Goal: Information Seeking & Learning: Check status

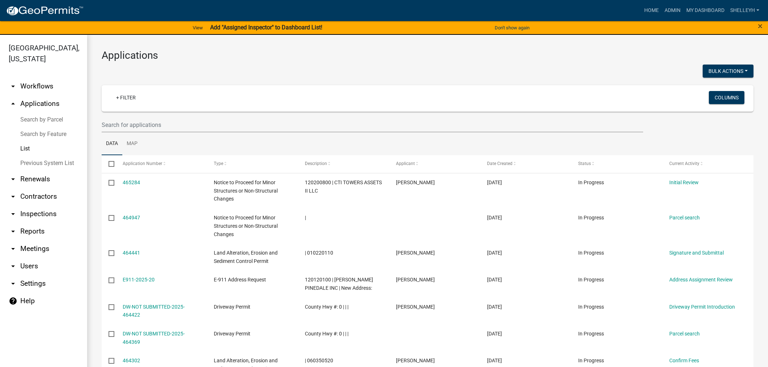
select select "1: 25"
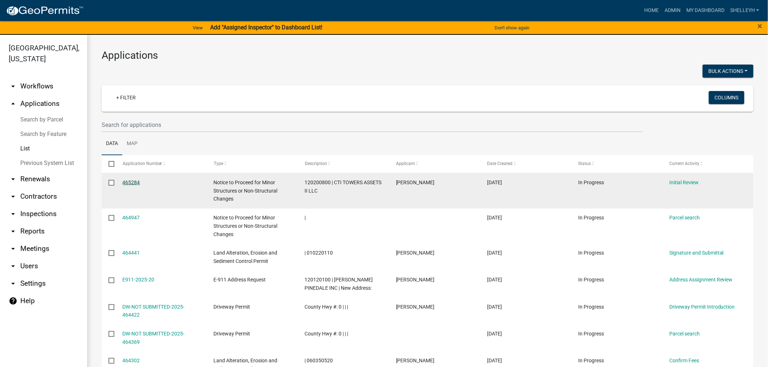
click at [131, 183] on link "465284" at bounding box center [131, 183] width 17 height 6
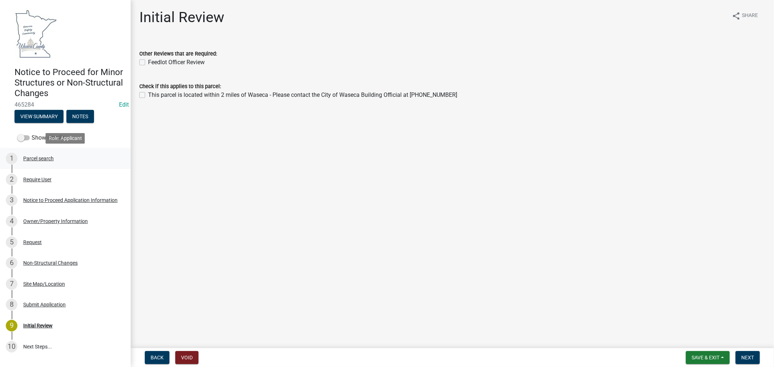
click at [39, 157] on div "Parcel search" at bounding box center [38, 158] width 30 height 5
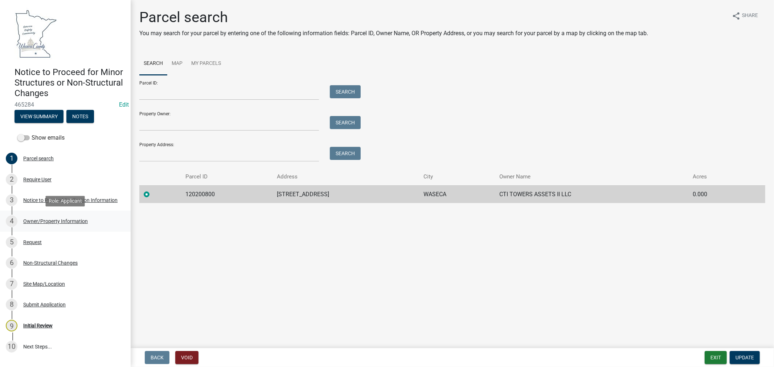
click at [42, 220] on div "Owner/Property Information" at bounding box center [55, 221] width 65 height 5
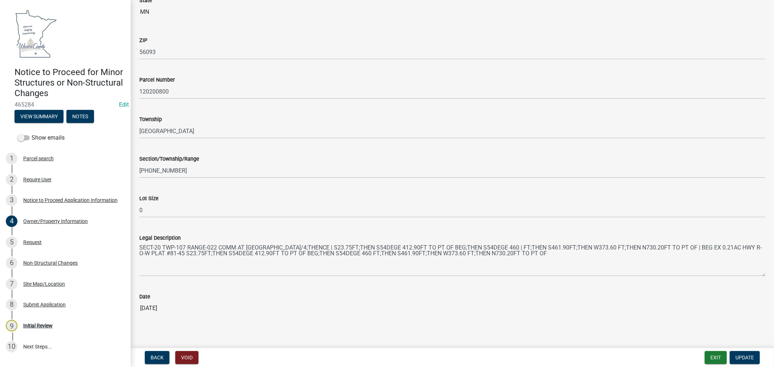
scroll to position [448, 0]
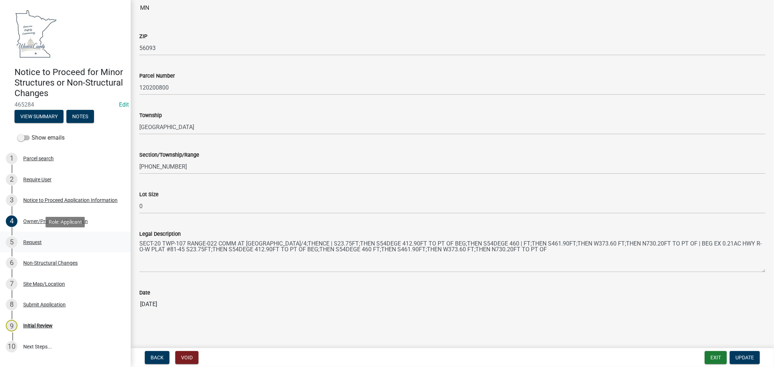
click at [36, 244] on div "Request" at bounding box center [32, 242] width 19 height 5
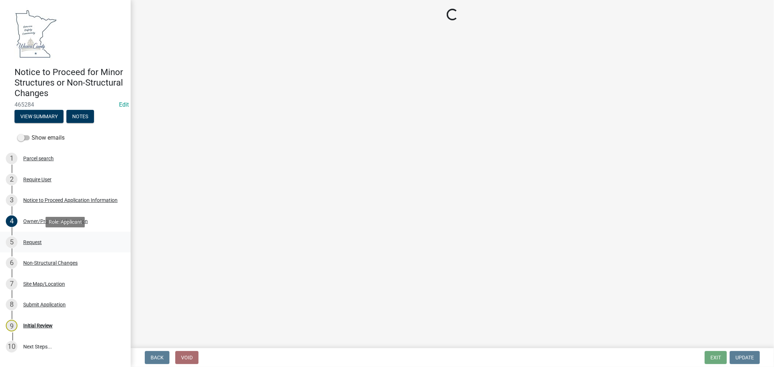
scroll to position [0, 0]
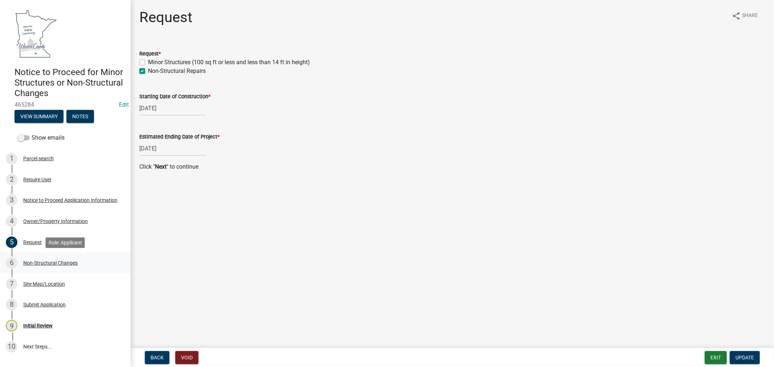
click at [52, 264] on div "Non-Structural Changes" at bounding box center [50, 263] width 54 height 5
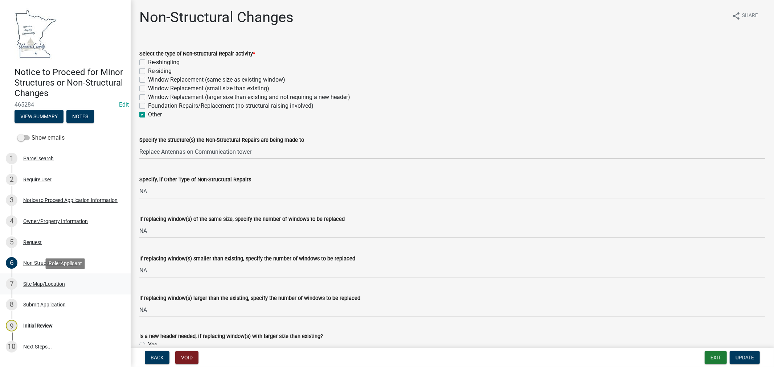
click at [44, 282] on div "Site Map/Location" at bounding box center [44, 284] width 42 height 5
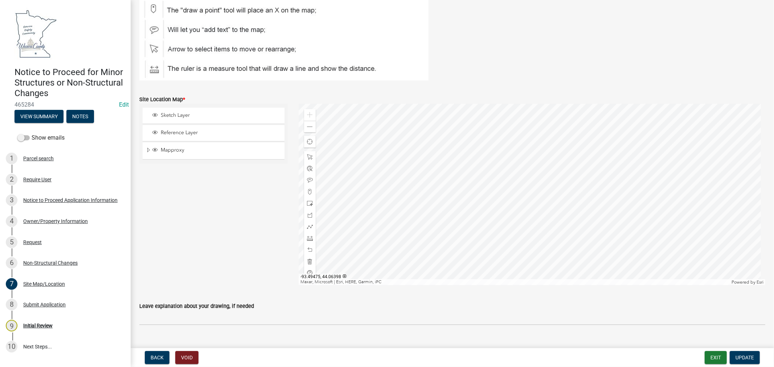
scroll to position [126, 0]
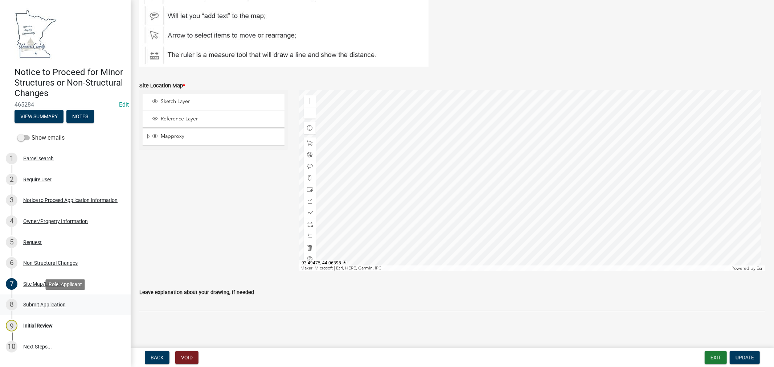
click at [35, 305] on div "Submit Application" at bounding box center [44, 304] width 42 height 5
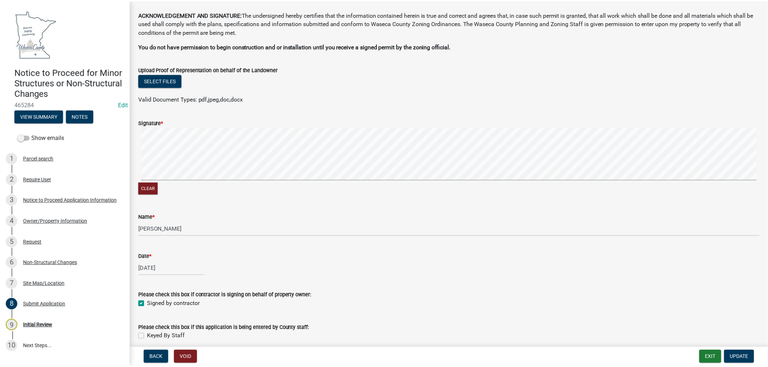
scroll to position [0, 0]
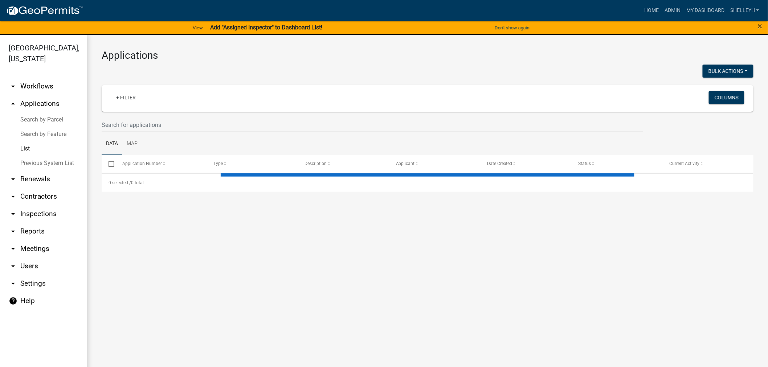
select select "1: 25"
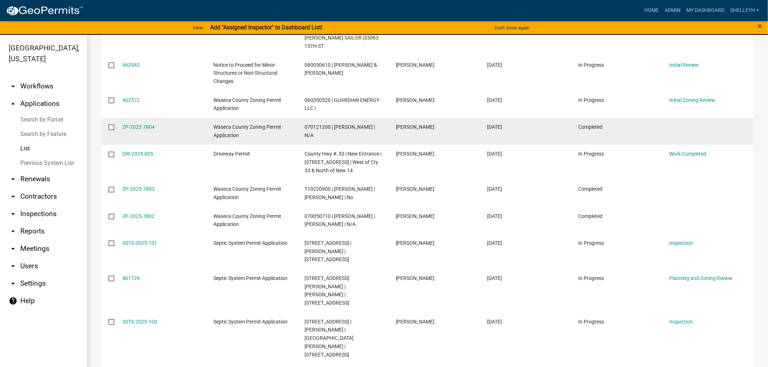
scroll to position [644, 0]
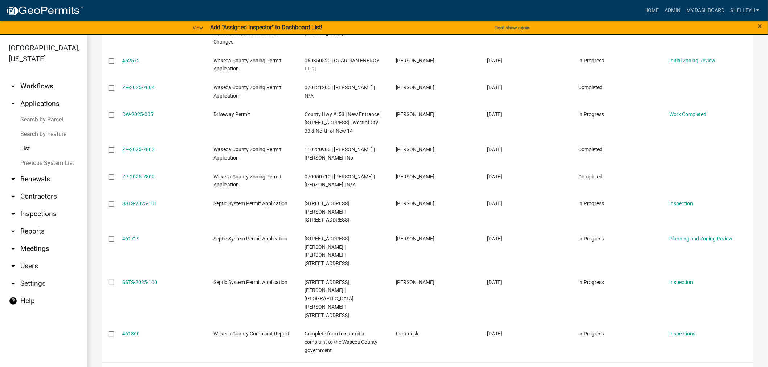
click at [676, 367] on link "2" at bounding box center [680, 372] width 9 height 8
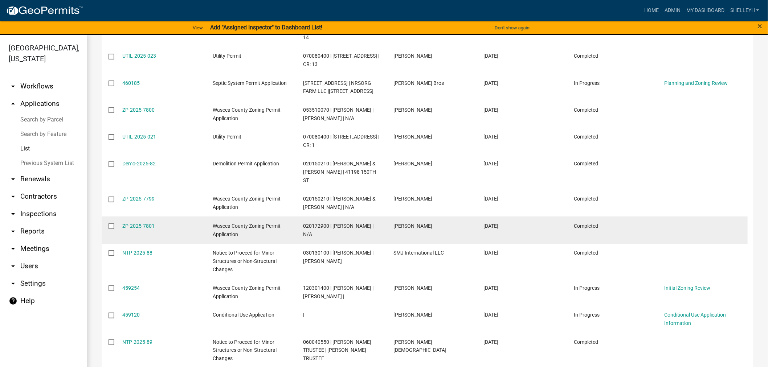
scroll to position [242, 0]
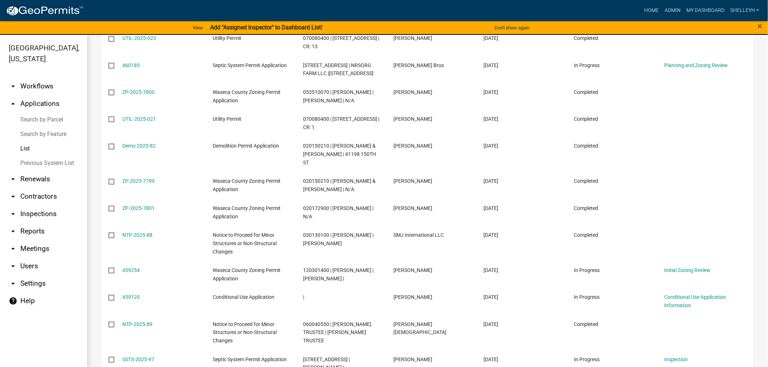
click at [135, 236] on link "NTP-2025-88" at bounding box center [138, 235] width 30 height 6
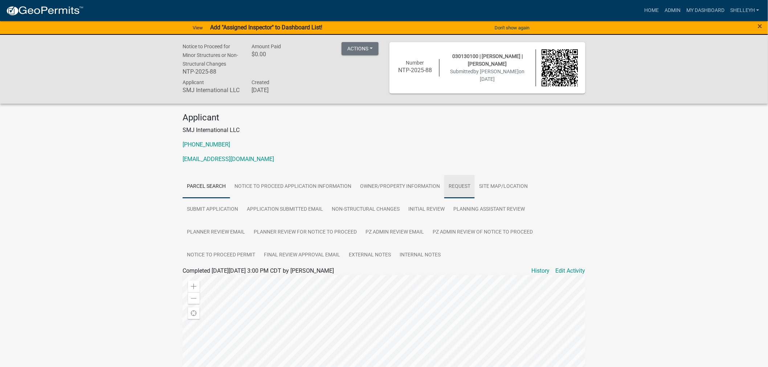
click at [462, 186] on link "Request" at bounding box center [459, 186] width 30 height 23
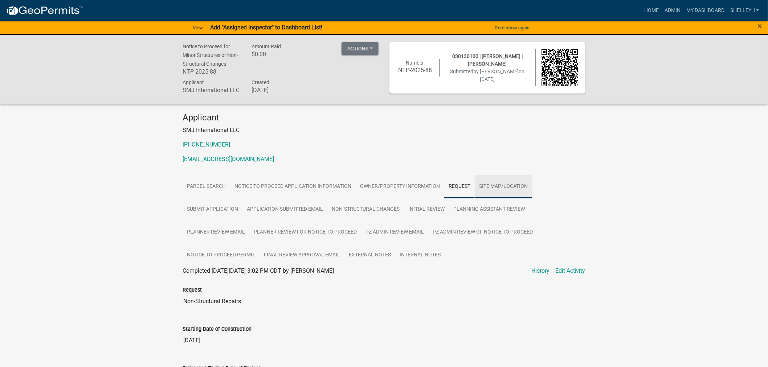
click at [513, 185] on link "Site Map/Location" at bounding box center [503, 186] width 57 height 23
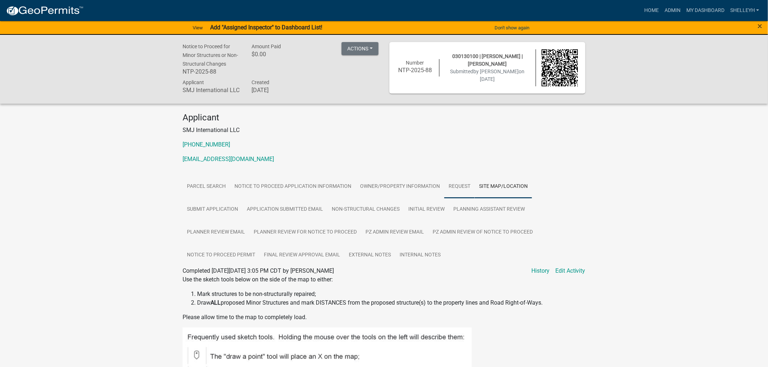
click at [452, 187] on link "Request" at bounding box center [459, 186] width 30 height 23
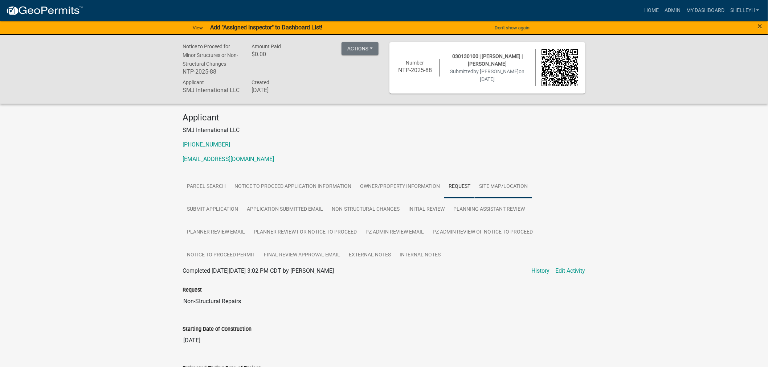
click at [504, 187] on link "Site Map/Location" at bounding box center [503, 186] width 57 height 23
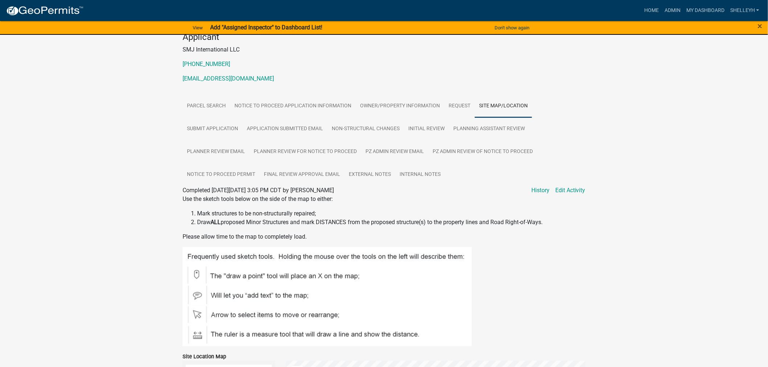
scroll to position [40, 0]
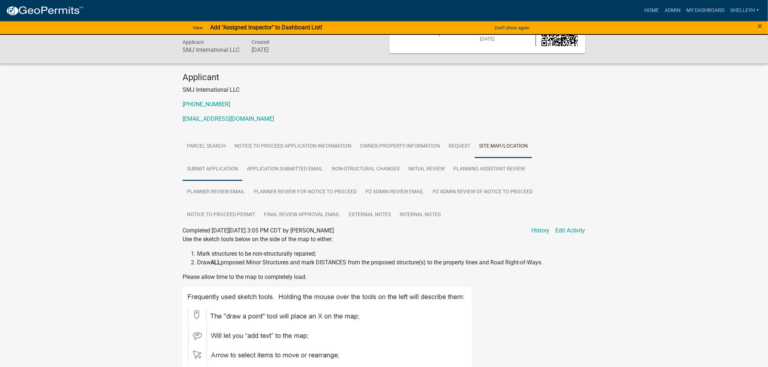
click at [211, 166] on link "Submit Application" at bounding box center [213, 169] width 60 height 23
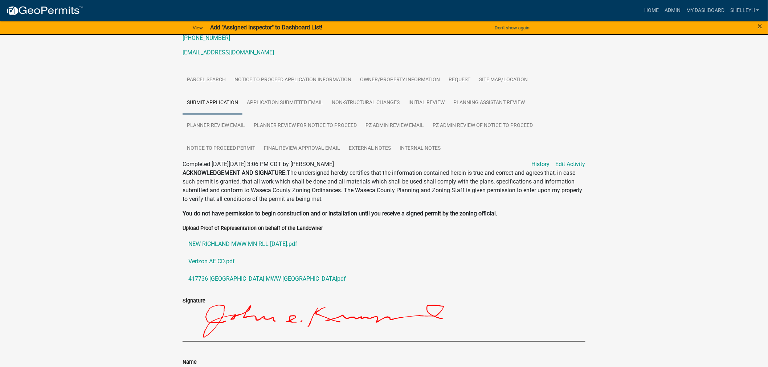
scroll to position [121, 0]
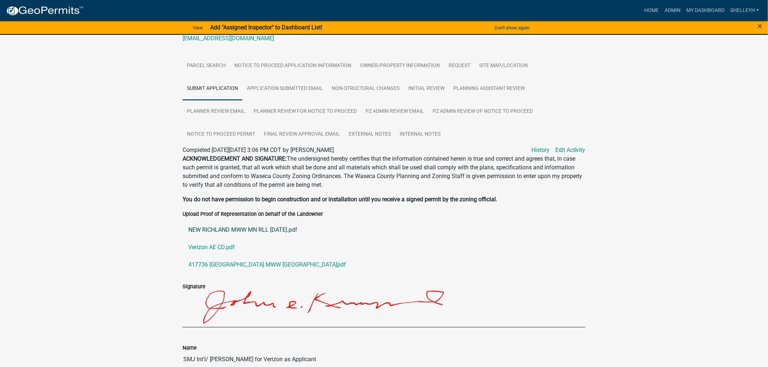
click at [242, 231] on link "NEW RICHLAND MWW MN RLL [DATE].pdf" at bounding box center [384, 229] width 403 height 17
click at [211, 248] on link "Verizon AE CD.pdf" at bounding box center [384, 247] width 403 height 17
click at [231, 264] on link "417736 [GEOGRAPHIC_DATA] MWW [GEOGRAPHIC_DATA]pdf" at bounding box center [384, 264] width 403 height 17
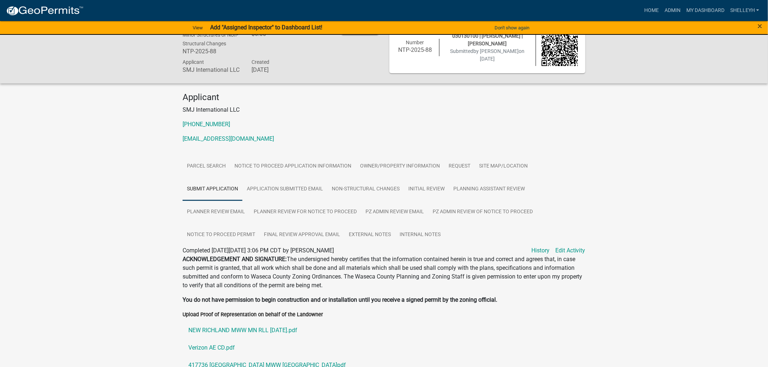
scroll to position [0, 0]
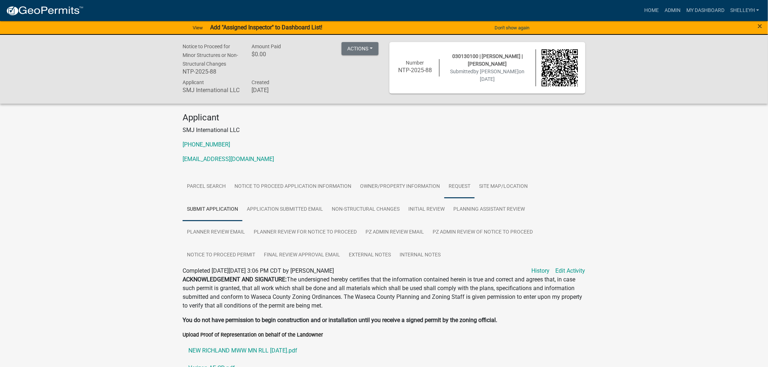
click at [463, 184] on link "Request" at bounding box center [459, 186] width 30 height 23
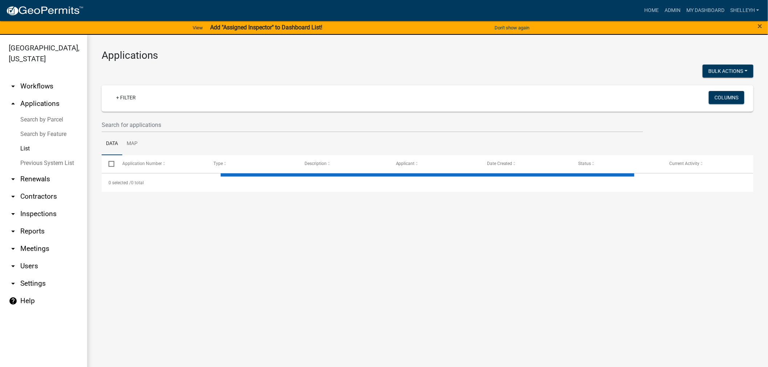
select select "1: 25"
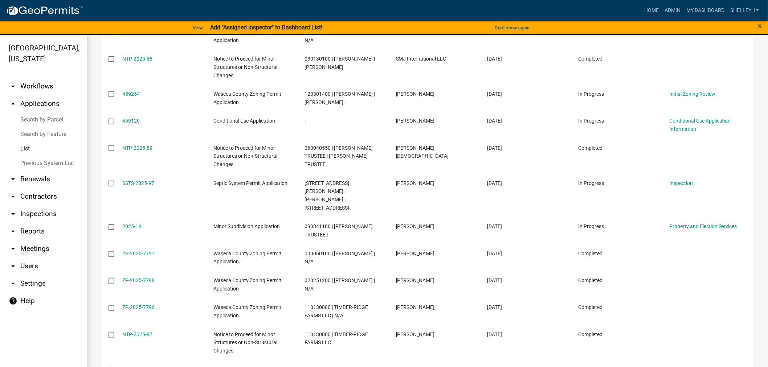
scroll to position [378, 0]
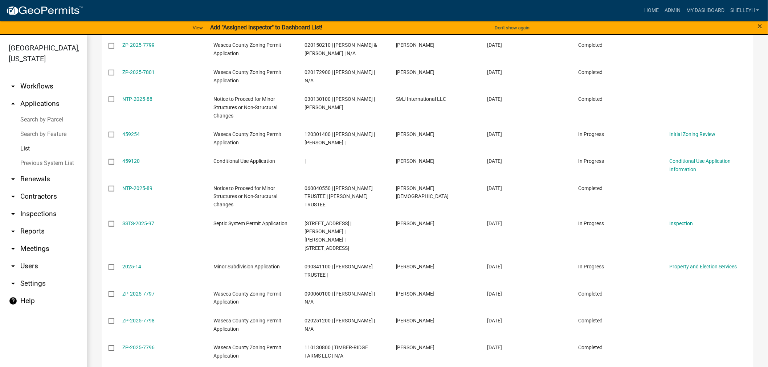
drag, startPoint x: 129, startPoint y: 185, endPoint x: 158, endPoint y: 184, distance: 29.1
click at [129, 185] on link "NTP-2025-89" at bounding box center [138, 188] width 30 height 6
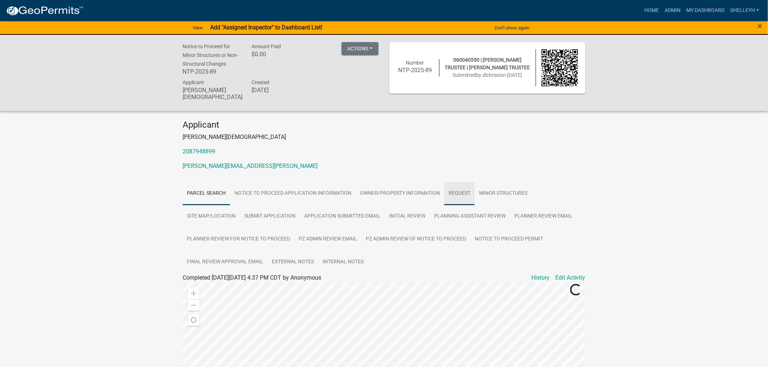
click at [453, 185] on link "Request" at bounding box center [459, 193] width 30 height 23
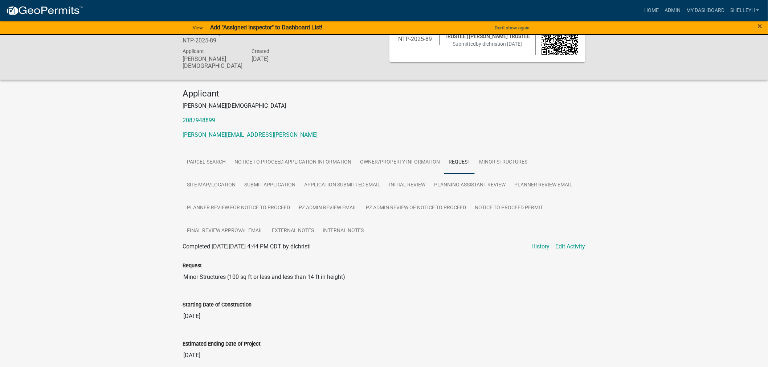
scroll to position [71, 0]
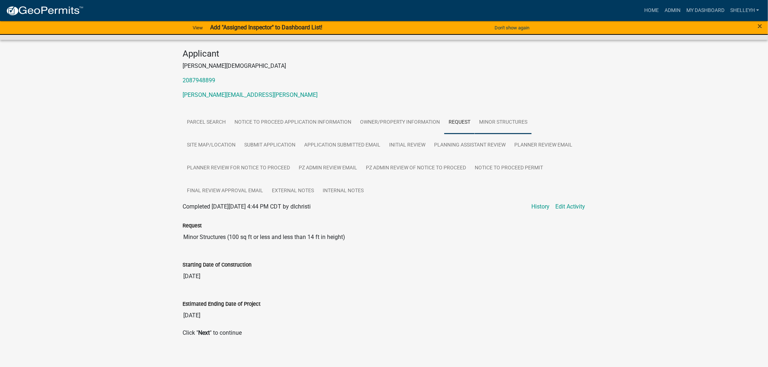
click at [513, 114] on link "Minor Structures" at bounding box center [503, 122] width 57 height 23
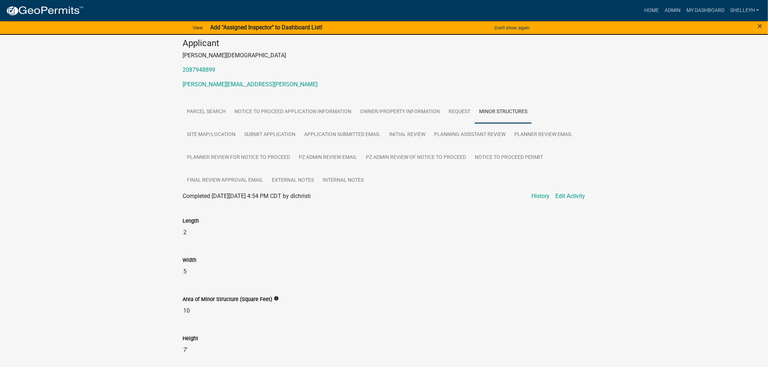
scroll to position [20, 0]
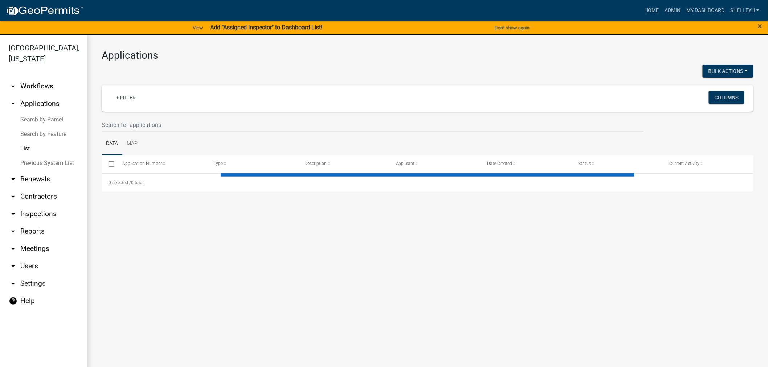
select select "1: 25"
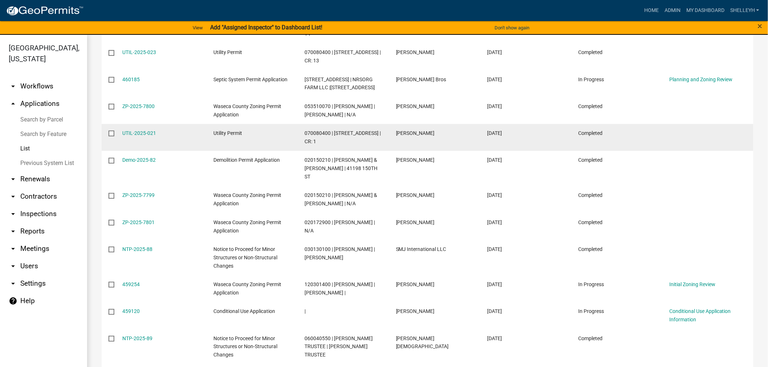
scroll to position [242, 0]
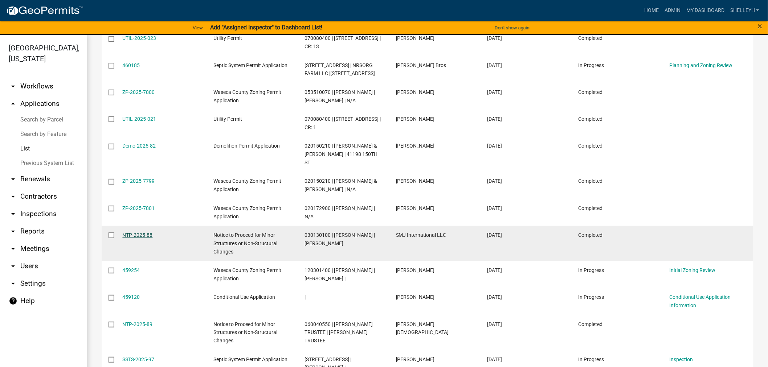
click at [144, 236] on link "NTP-2025-88" at bounding box center [138, 235] width 30 height 6
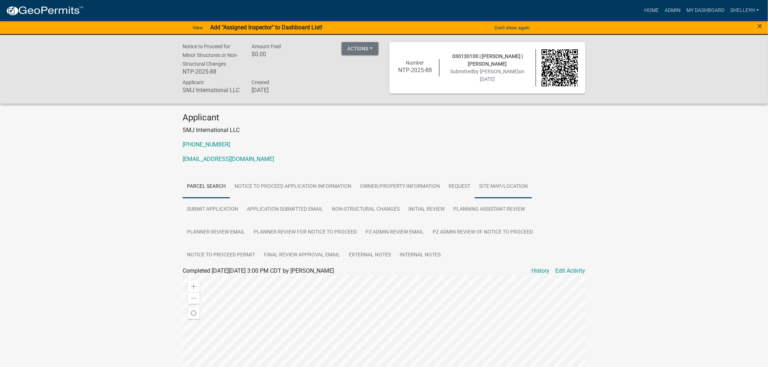
click at [512, 183] on link "Site Map/Location" at bounding box center [503, 186] width 57 height 23
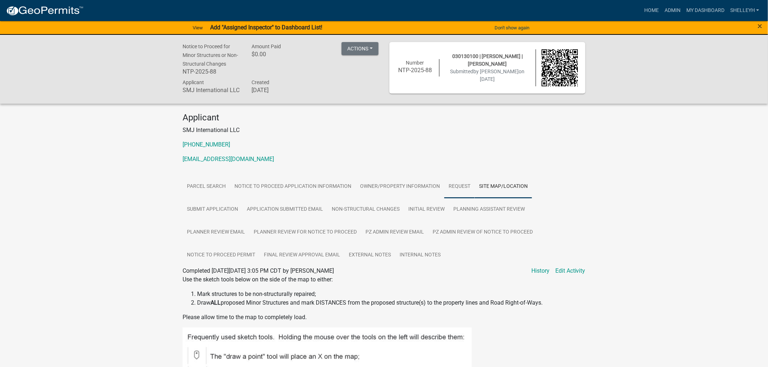
click at [458, 186] on link "Request" at bounding box center [459, 186] width 30 height 23
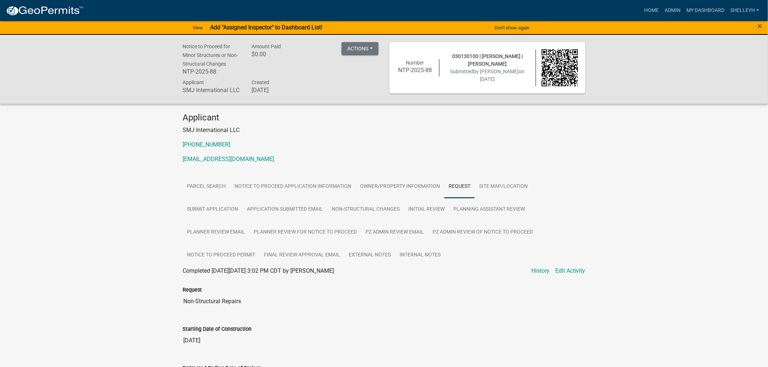
scroll to position [71, 0]
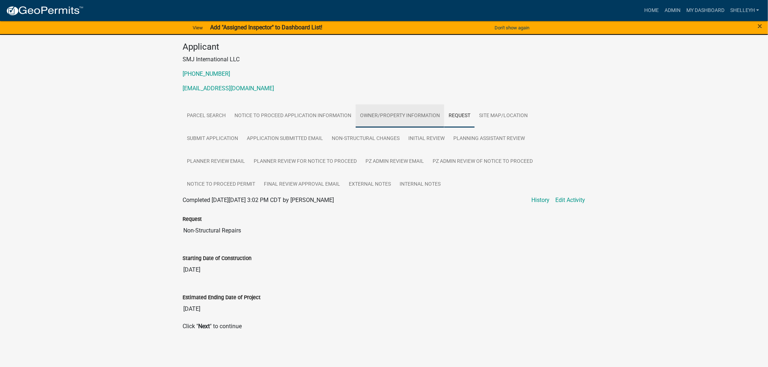
click at [412, 114] on link "Owner/Property Information" at bounding box center [400, 116] width 89 height 23
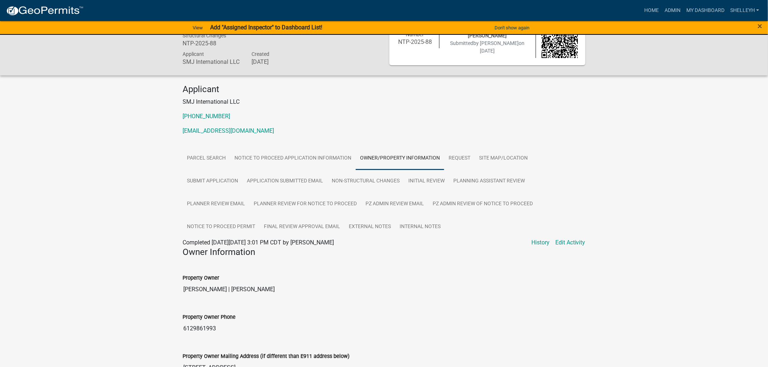
scroll to position [0, 0]
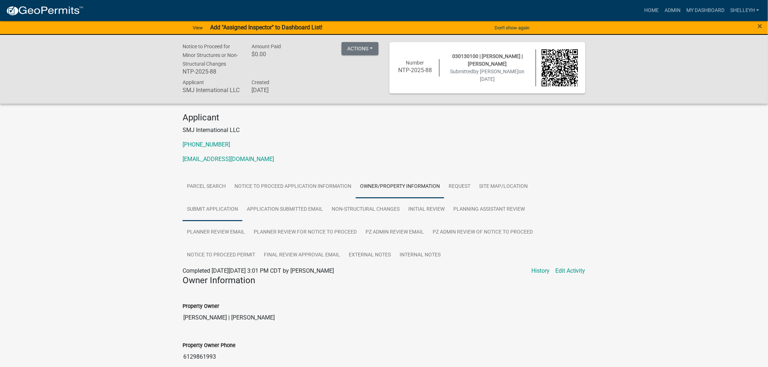
click at [195, 206] on link "Submit Application" at bounding box center [213, 209] width 60 height 23
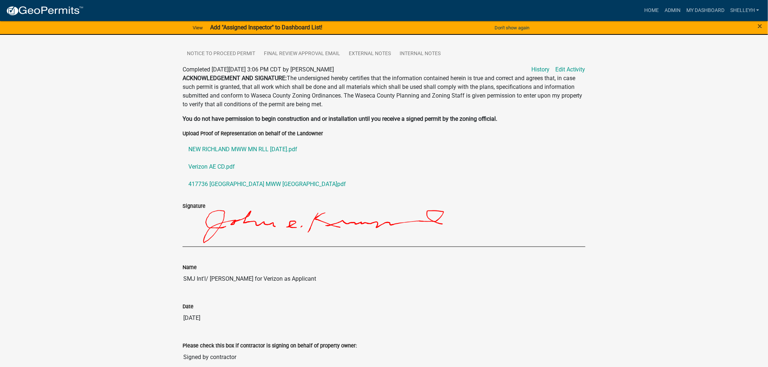
scroll to position [250, 0]
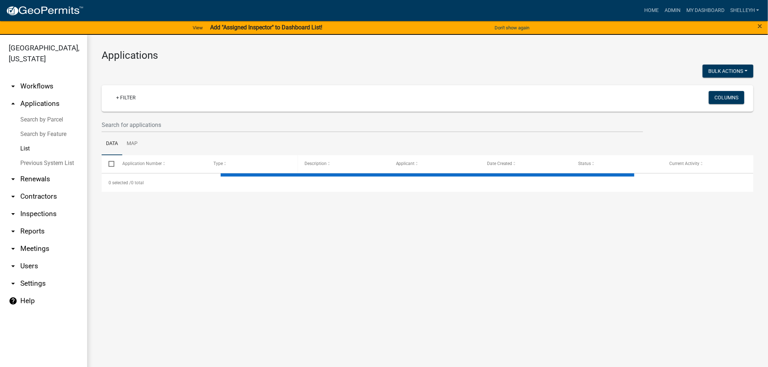
select select "1: 25"
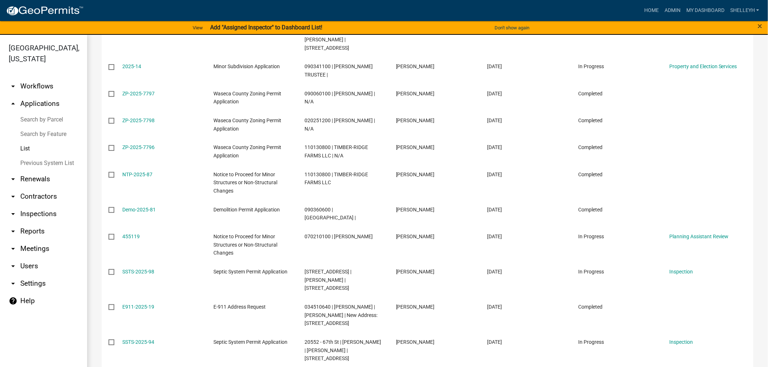
scroll to position [620, 0]
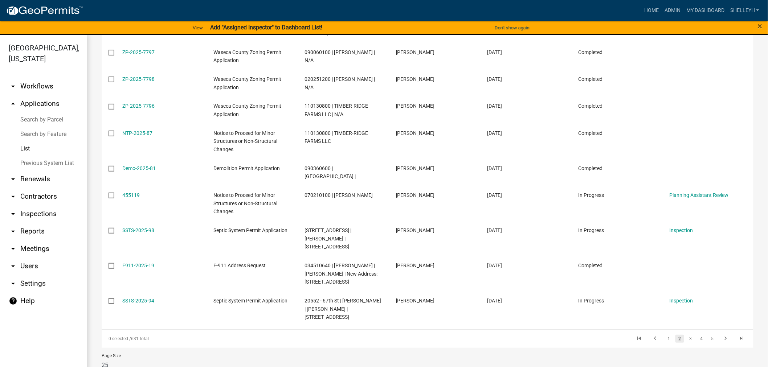
click at [685, 333] on li "3" at bounding box center [690, 339] width 11 height 12
click at [686, 335] on link "3" at bounding box center [690, 339] width 9 height 8
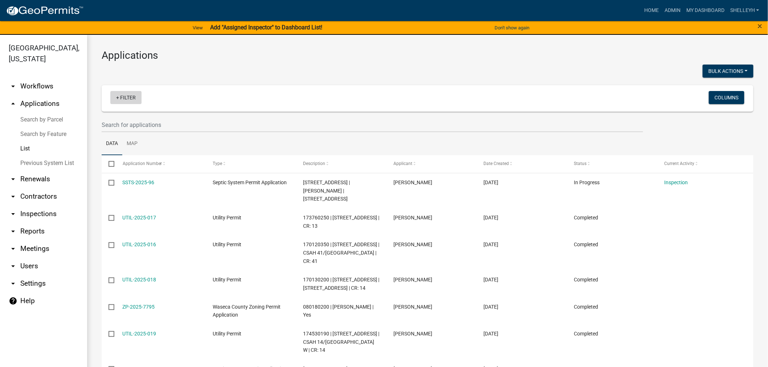
click at [130, 95] on link "+ Filter" at bounding box center [125, 97] width 31 height 13
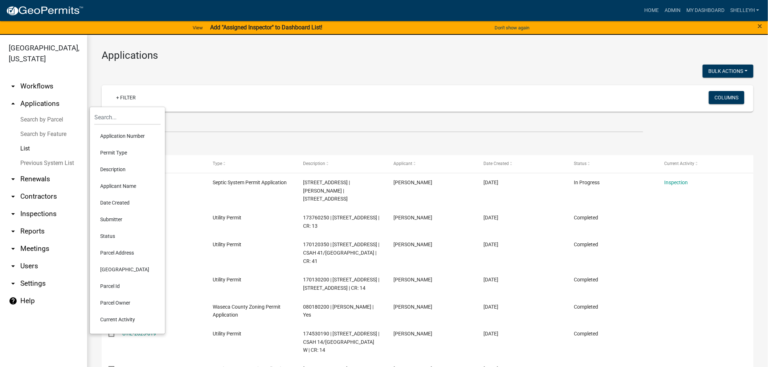
click at [108, 151] on li "Permit Type" at bounding box center [127, 152] width 66 height 17
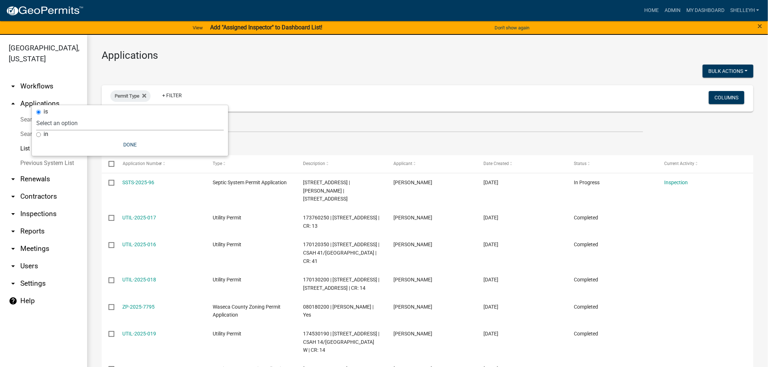
click at [58, 125] on select "Select an option Cannabis Registration Form Conditional Use Application Demolit…" at bounding box center [130, 123] width 188 height 15
select select "f25dab95-63bd-4ebf-adf6-453d038d6261"
click at [107, 116] on select "Select an option Cannabis Registration Form Conditional Use Application Demolit…" at bounding box center [130, 123] width 188 height 15
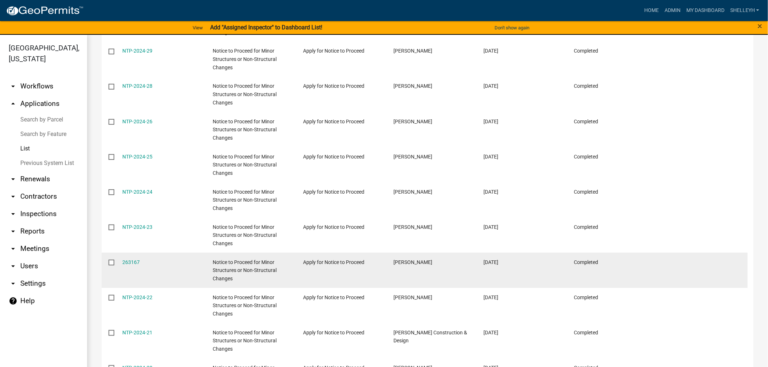
scroll to position [743, 0]
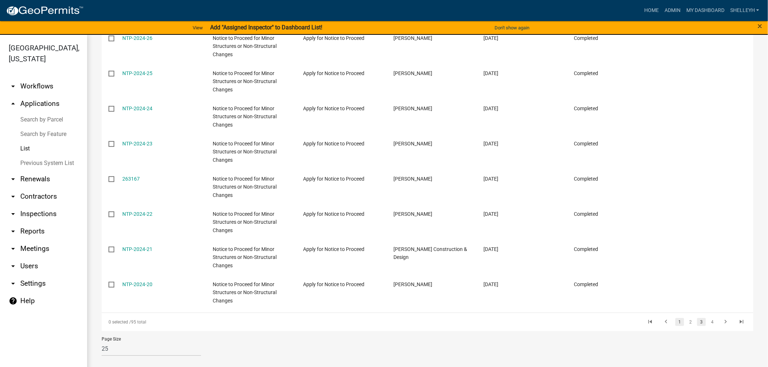
click at [676, 321] on link "1" at bounding box center [680, 322] width 9 height 8
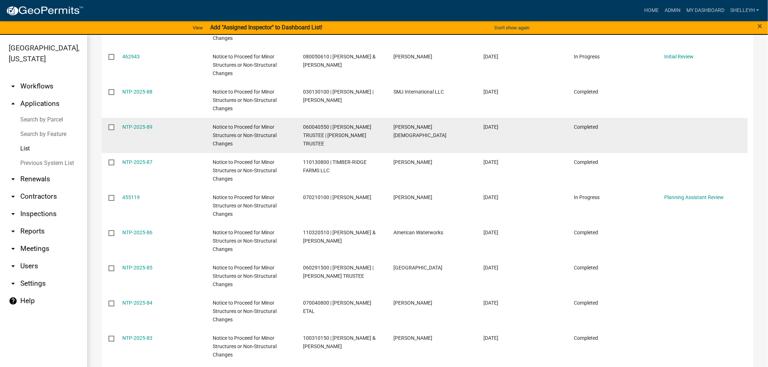
scroll to position [242, 0]
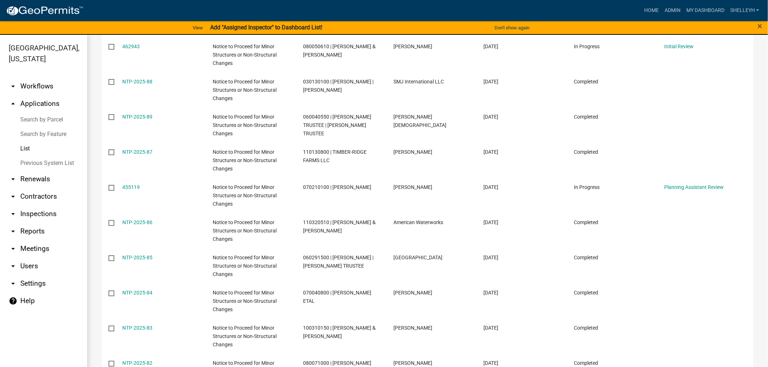
drag, startPoint x: 139, startPoint y: 256, endPoint x: 155, endPoint y: 256, distance: 15.6
click at [139, 256] on link "NTP-2025-85" at bounding box center [138, 258] width 30 height 6
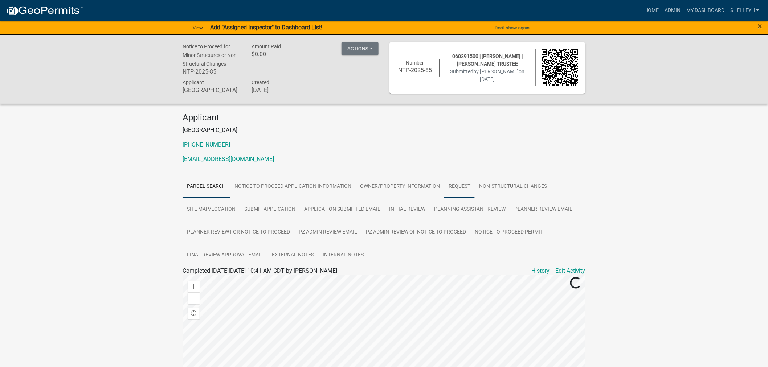
click at [457, 184] on link "Request" at bounding box center [459, 186] width 30 height 23
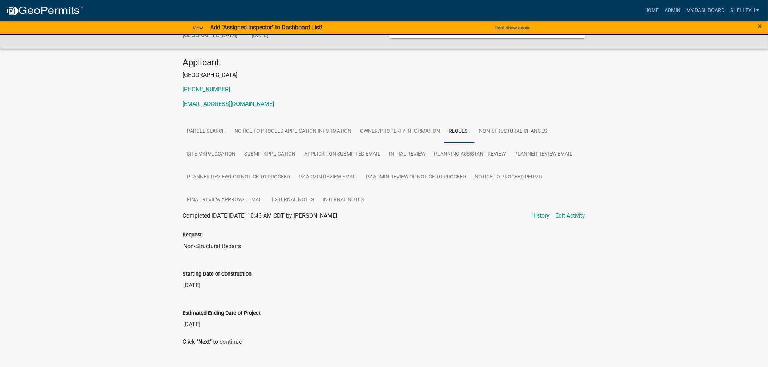
scroll to position [71, 0]
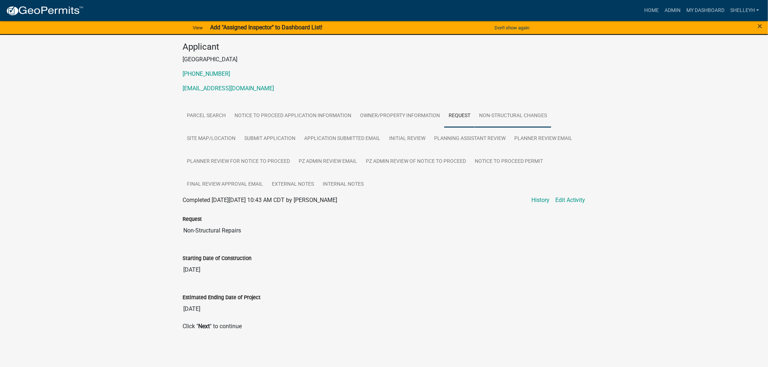
click at [527, 115] on link "Non-Structural Changes" at bounding box center [513, 116] width 77 height 23
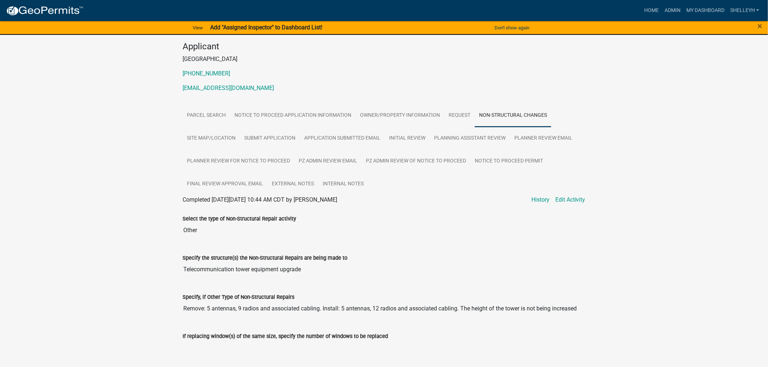
drag, startPoint x: 582, startPoint y: 309, endPoint x: 162, endPoint y: 295, distance: 420.9
click at [162, 295] on div "Notice to Proceed for Minor Structures or Non-Structural Changes NTP-2025-85 Am…" at bounding box center [384, 239] width 768 height 551
click at [654, 9] on link "Home" at bounding box center [651, 11] width 20 height 14
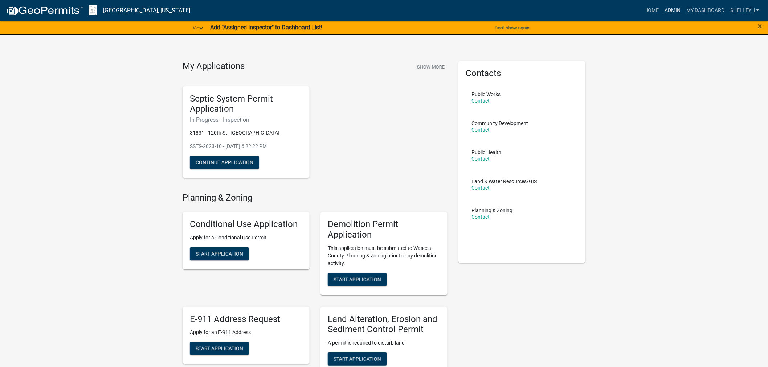
click at [668, 9] on link "Admin" at bounding box center [673, 11] width 22 height 14
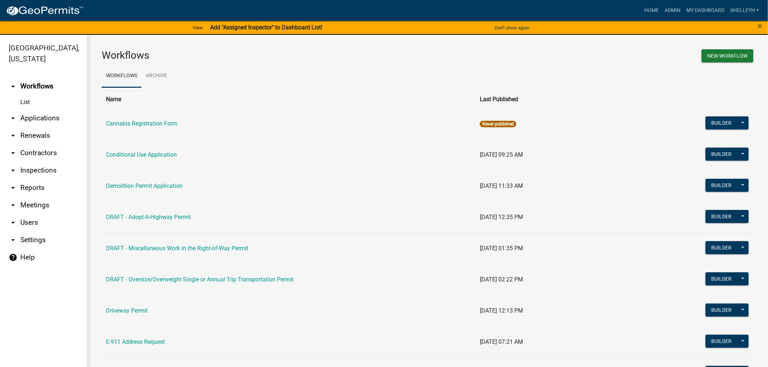
click at [42, 115] on link "arrow_drop_down Applications" at bounding box center [43, 118] width 87 height 17
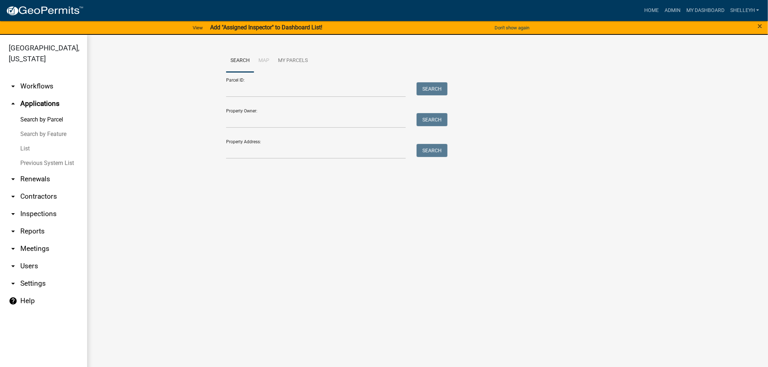
click at [16, 148] on link "List" at bounding box center [43, 149] width 87 height 15
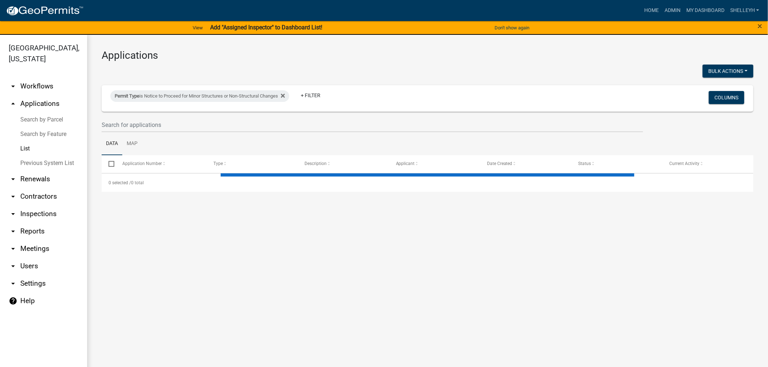
select select "1: 25"
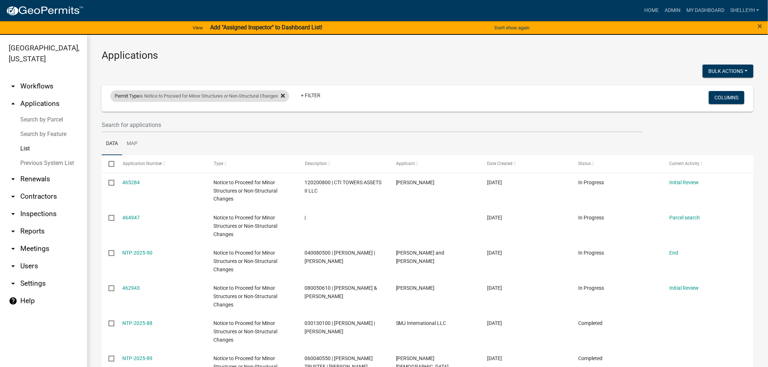
click at [285, 93] on icon at bounding box center [283, 96] width 4 height 6
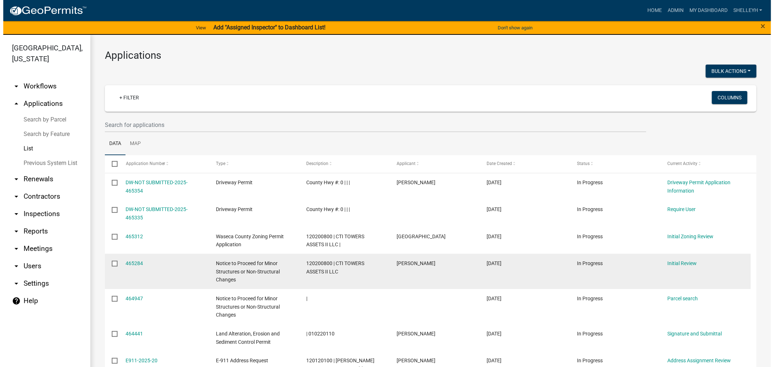
scroll to position [40, 0]
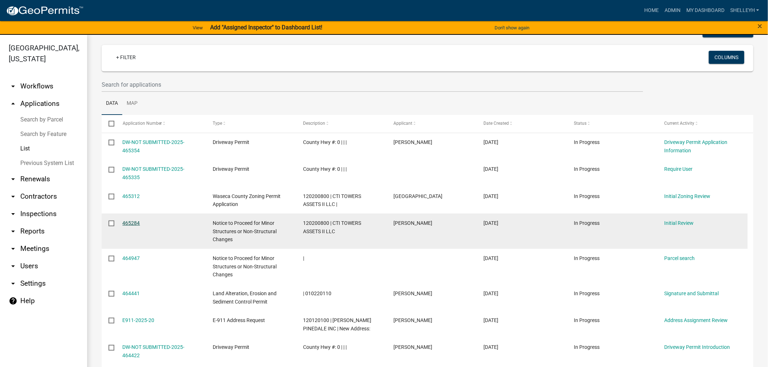
click at [133, 223] on link "465284" at bounding box center [131, 223] width 17 height 6
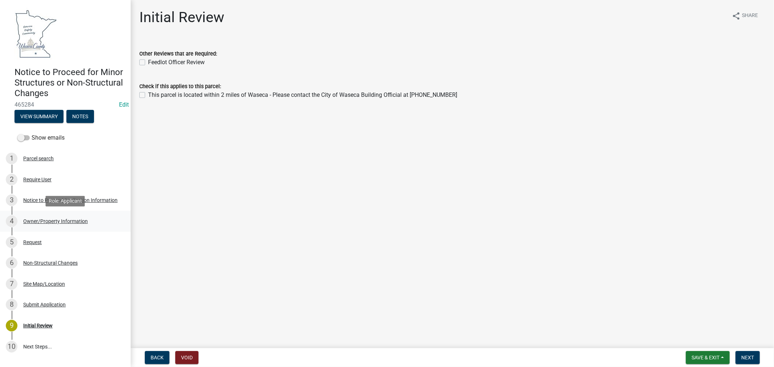
click at [48, 222] on div "Owner/Property Information" at bounding box center [55, 221] width 65 height 5
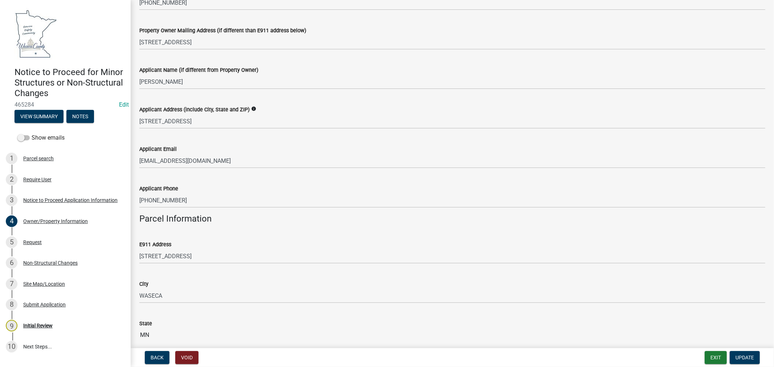
scroll to position [121, 0]
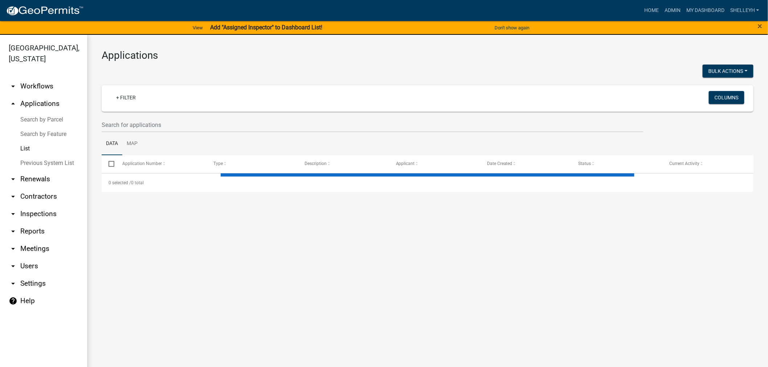
select select "1: 25"
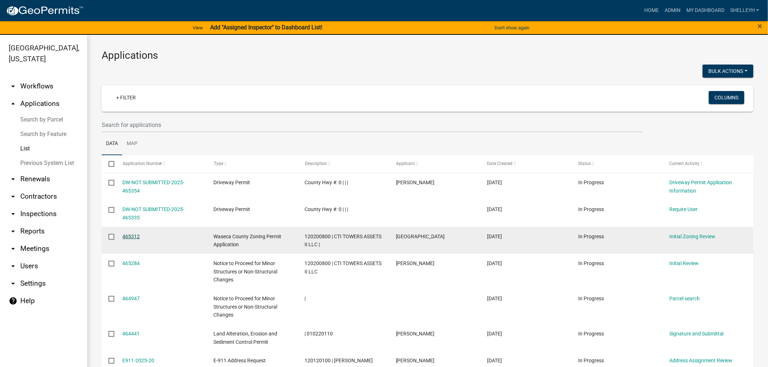
click at [134, 238] on link "465312" at bounding box center [131, 237] width 17 height 6
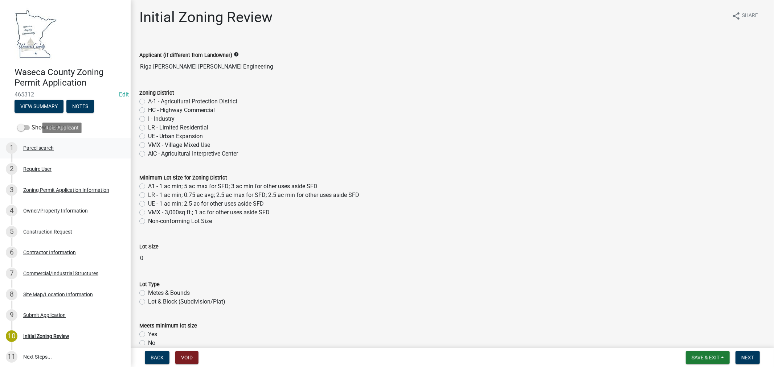
click at [37, 147] on div "Parcel search" at bounding box center [38, 148] width 30 height 5
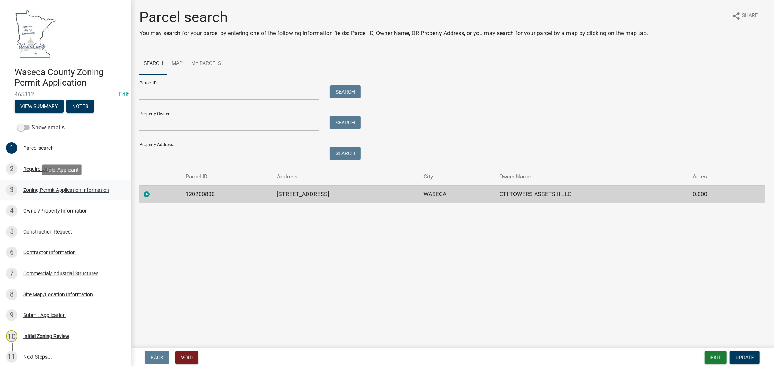
click at [71, 190] on div "Zoning Permit Application Information" at bounding box center [66, 190] width 86 height 5
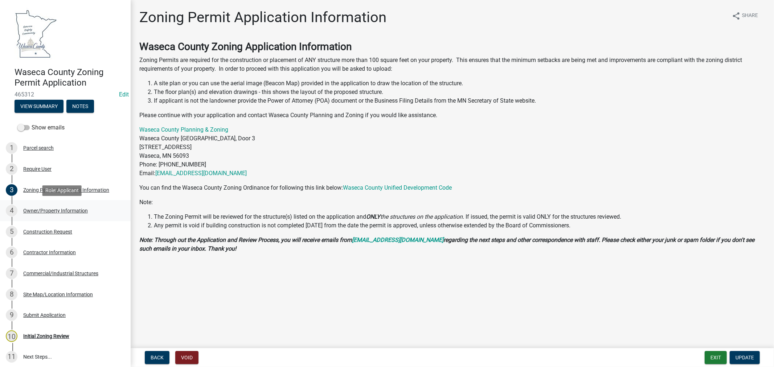
click at [65, 211] on div "Owner/Property Information" at bounding box center [55, 210] width 65 height 5
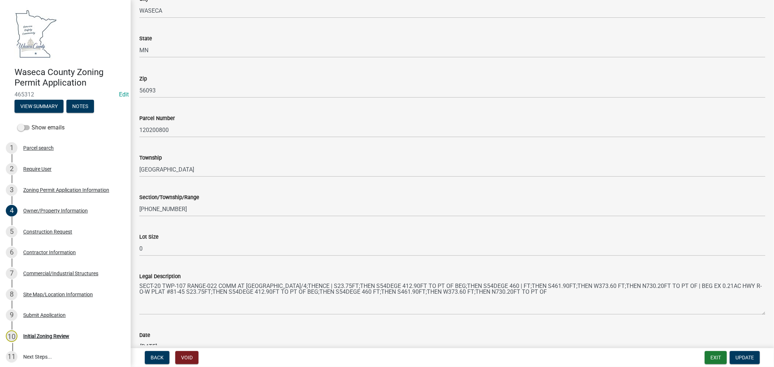
scroll to position [607, 0]
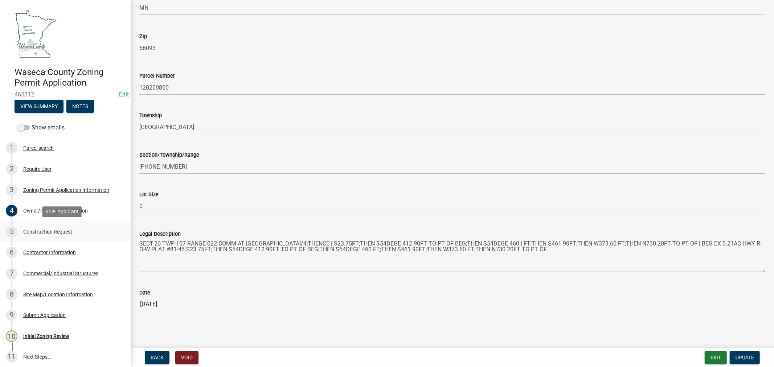
click at [42, 229] on div "Construction Request" at bounding box center [47, 231] width 49 height 5
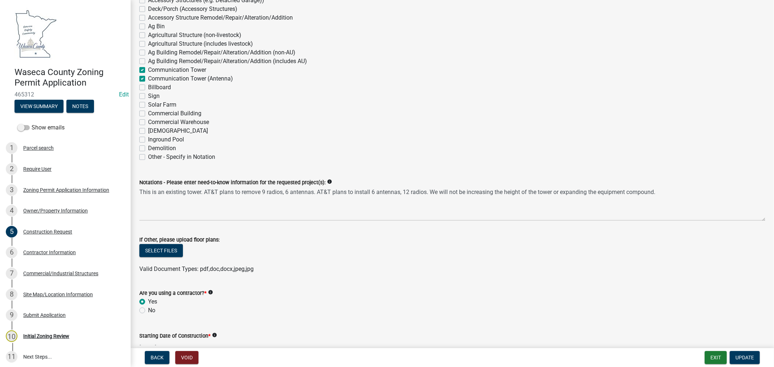
scroll to position [161, 0]
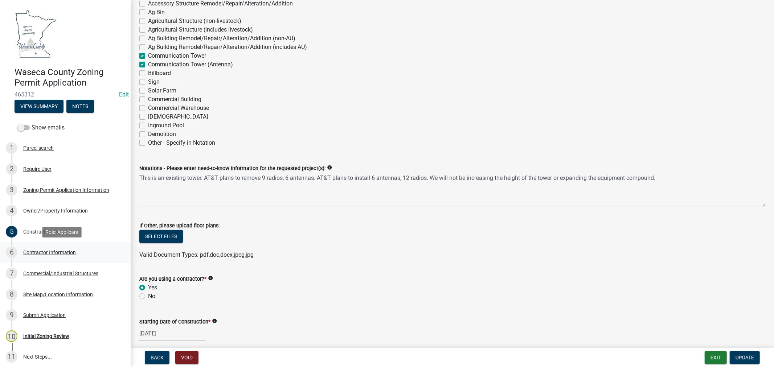
click at [65, 252] on div "Contractor Information" at bounding box center [49, 252] width 53 height 5
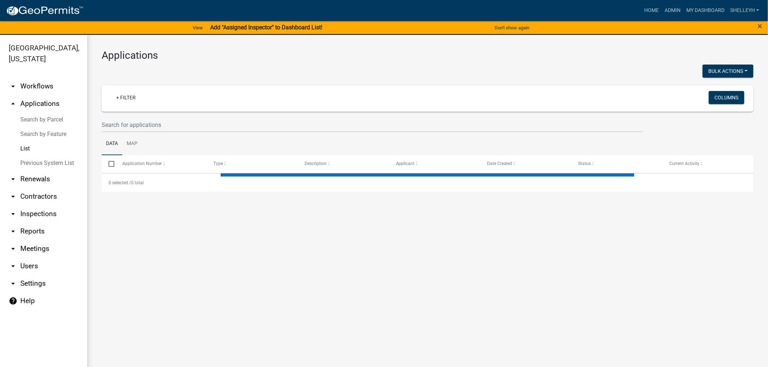
select select "1: 25"
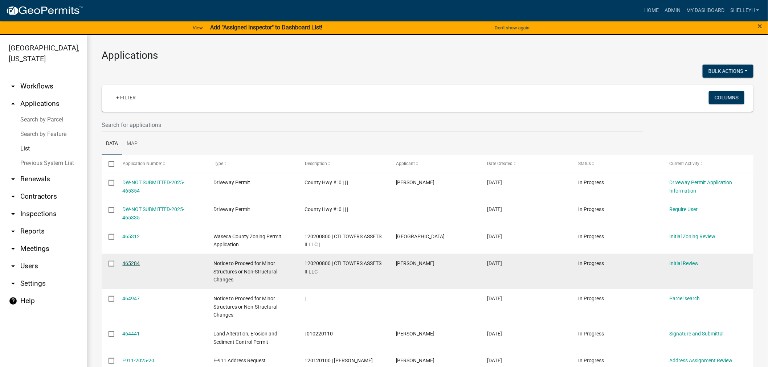
click at [129, 264] on link "465284" at bounding box center [131, 264] width 17 height 6
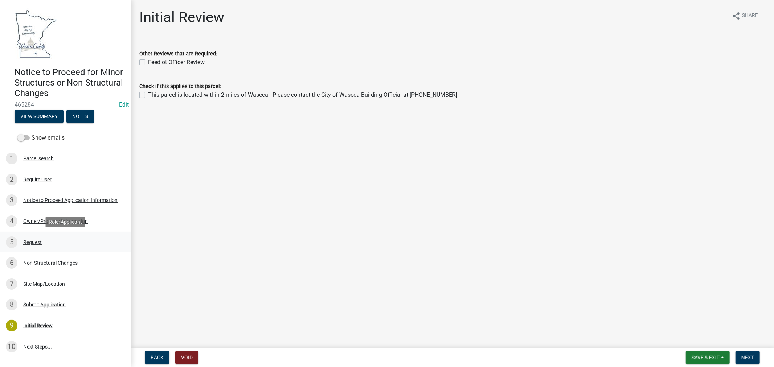
click at [34, 243] on div "Request" at bounding box center [32, 242] width 19 height 5
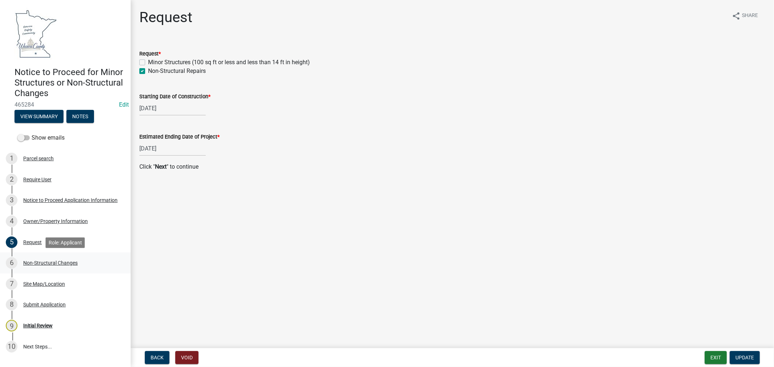
click at [33, 264] on div "Non-Structural Changes" at bounding box center [50, 263] width 54 height 5
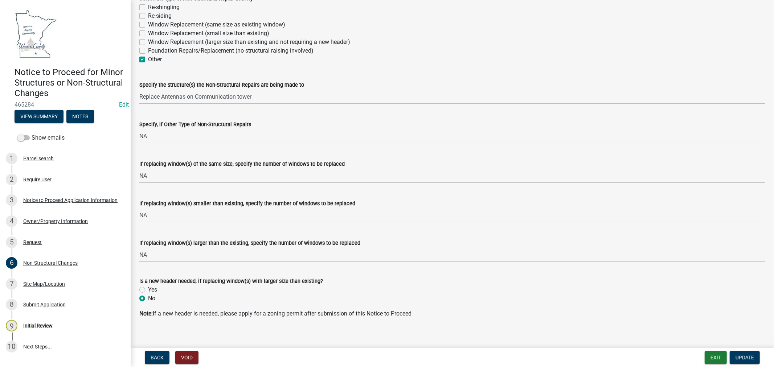
scroll to position [62, 0]
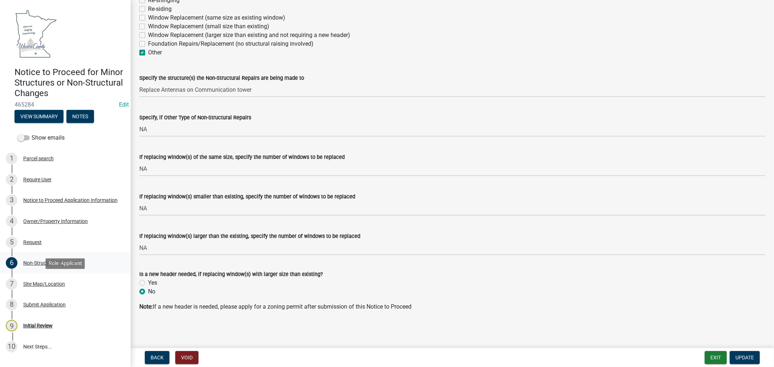
drag, startPoint x: 42, startPoint y: 285, endPoint x: 128, endPoint y: 271, distance: 87.1
click at [42, 285] on div "Site Map/Location" at bounding box center [44, 284] width 42 height 5
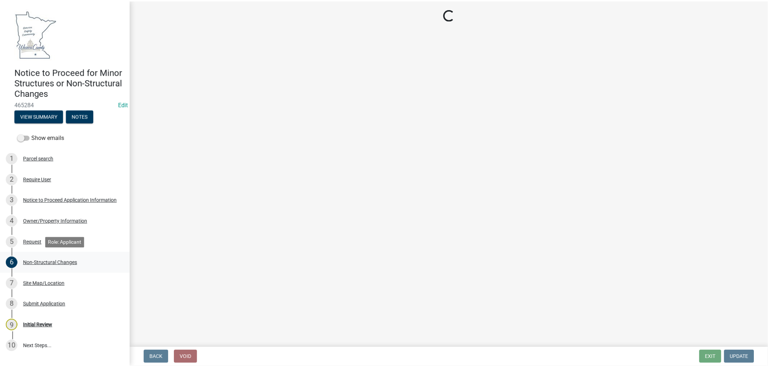
scroll to position [0, 0]
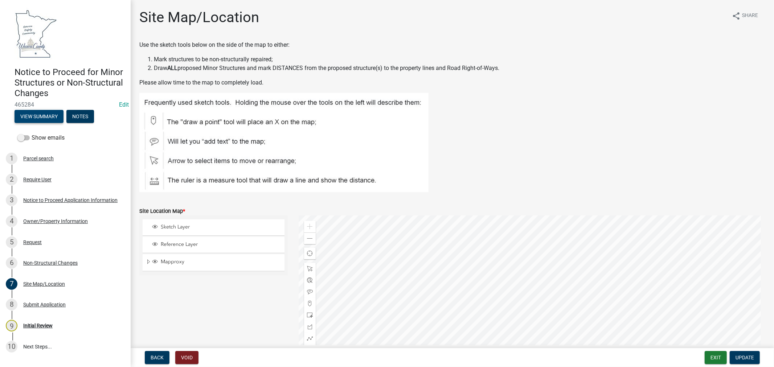
click at [43, 112] on button "View Summary" at bounding box center [39, 116] width 49 height 13
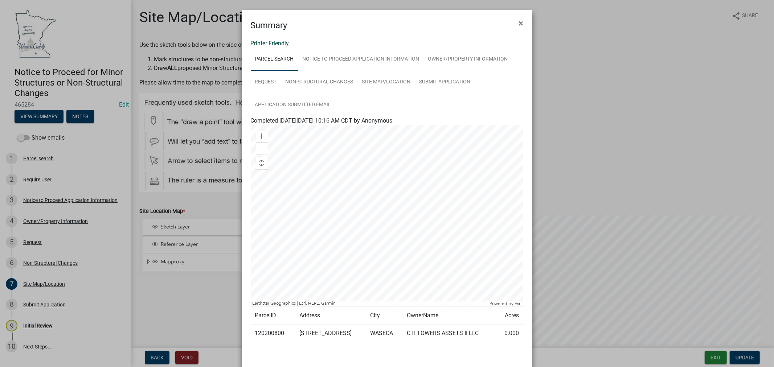
click at [276, 42] on link "Printer Friendly" at bounding box center [270, 43] width 38 height 7
click at [519, 24] on span "×" at bounding box center [521, 23] width 5 height 10
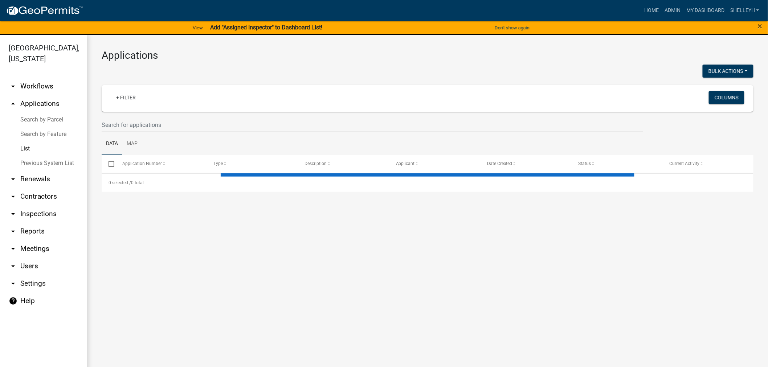
select select "1: 25"
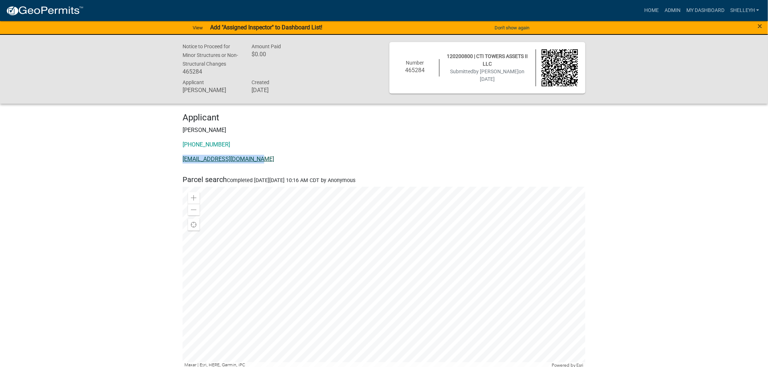
drag, startPoint x: 276, startPoint y: 160, endPoint x: 186, endPoint y: 161, distance: 90.4
click at [180, 164] on div "Applicant Mark McDaniel 309-453-9276 mamcdaniel@mediacomcc.com" at bounding box center [384, 141] width 414 height 57
copy link "[EMAIL_ADDRESS][DOMAIN_NAME]"
click at [654, 8] on link "Home" at bounding box center [651, 11] width 20 height 14
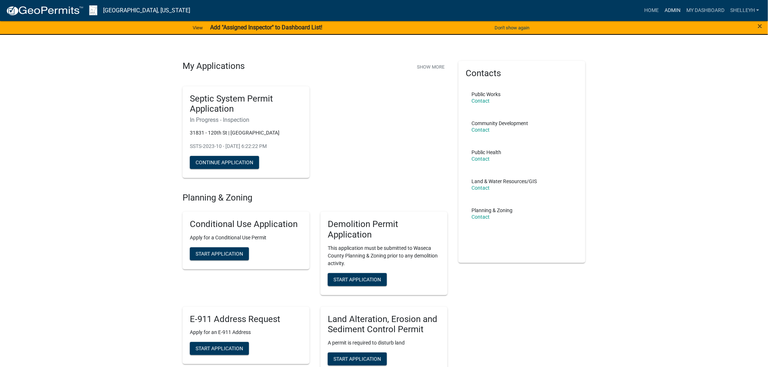
click at [673, 6] on link "Admin" at bounding box center [673, 11] width 22 height 14
